Goal: Transaction & Acquisition: Subscribe to service/newsletter

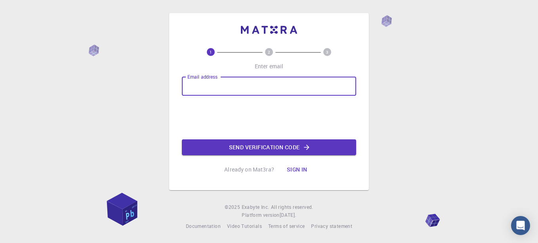
type input "[EMAIL_ADDRESS][DOMAIN_NAME]"
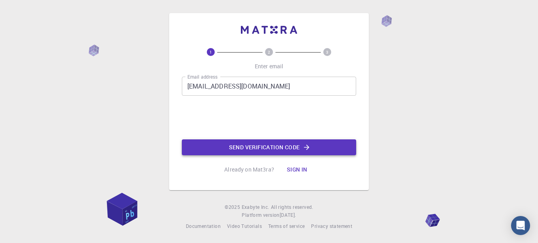
click at [261, 140] on button "Send verification code" at bounding box center [269, 147] width 174 height 16
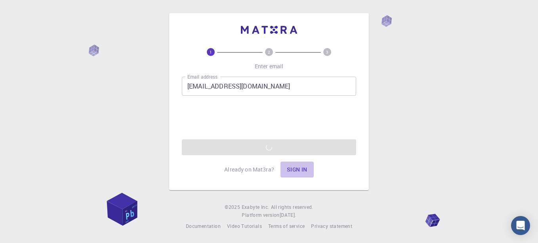
click at [301, 162] on button "Sign in" at bounding box center [297, 169] width 33 height 16
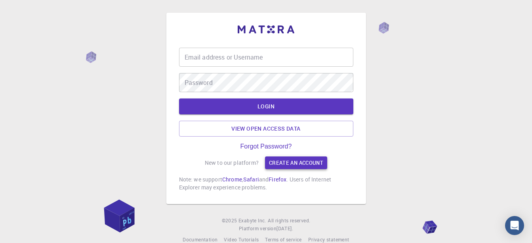
type input "issah100"
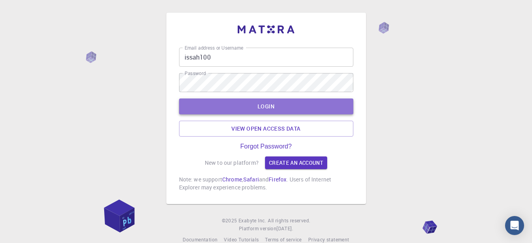
click at [222, 104] on button "LOGIN" at bounding box center [266, 106] width 174 height 16
